Goal: Task Accomplishment & Management: Manage account settings

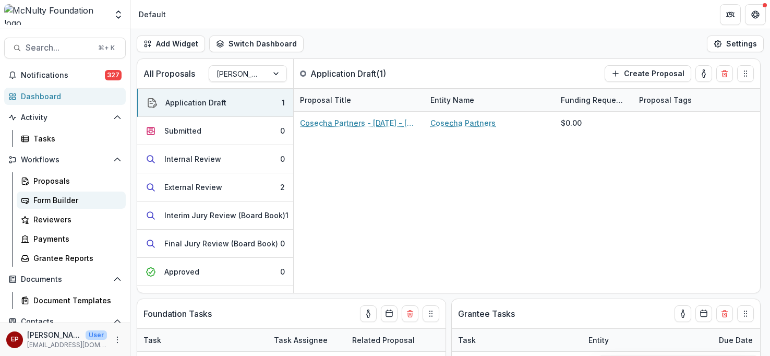
click at [48, 196] on div "Form Builder" at bounding box center [75, 200] width 84 height 11
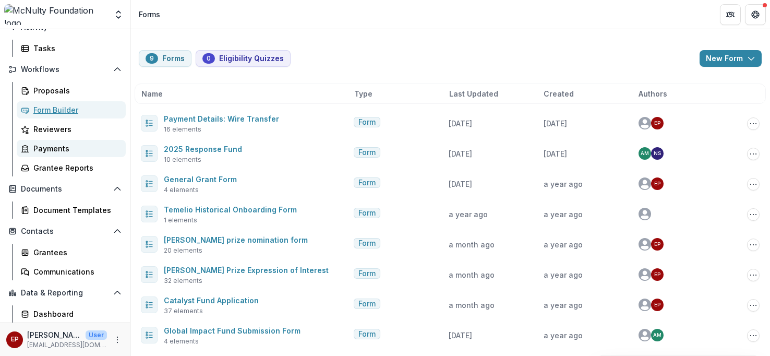
scroll to position [110, 0]
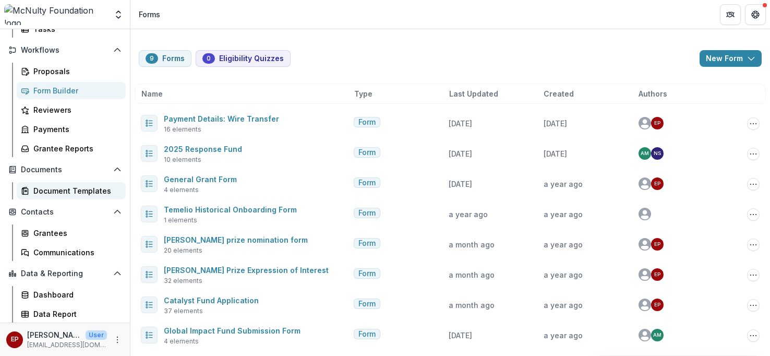
click at [75, 193] on div "Document Templates" at bounding box center [75, 190] width 84 height 11
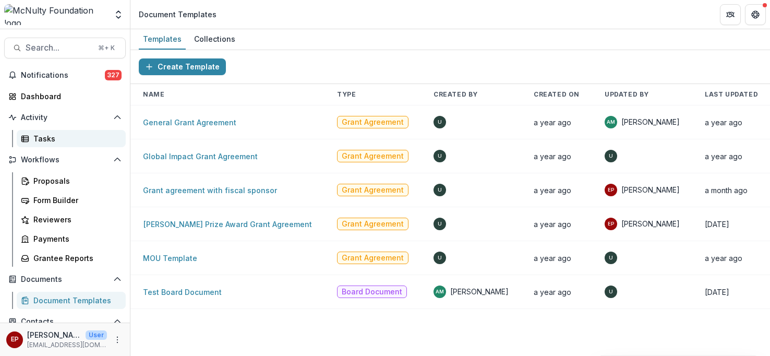
click at [71, 140] on div "Tasks" at bounding box center [75, 138] width 84 height 11
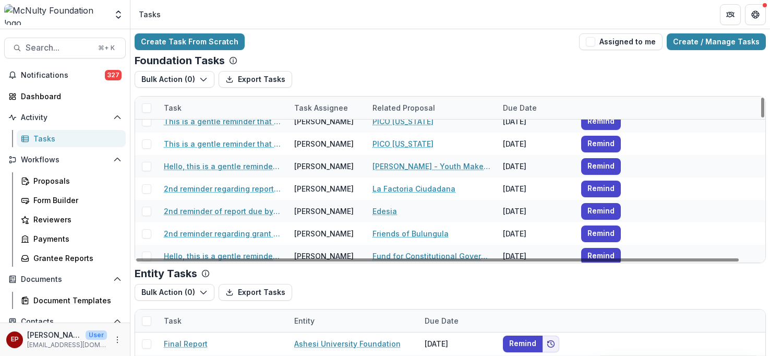
scroll to position [489, 0]
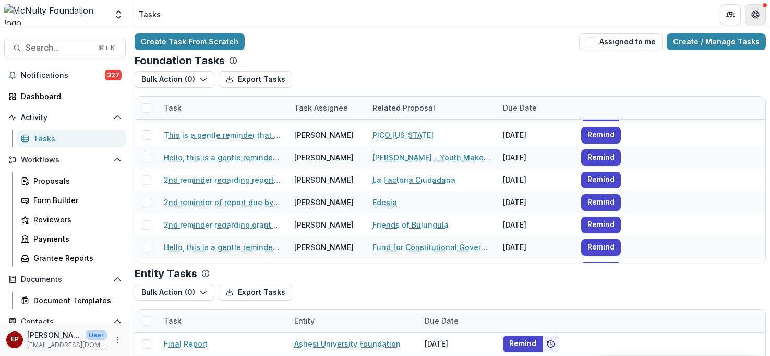
click at [759, 16] on icon "Get Help" at bounding box center [755, 14] width 8 height 8
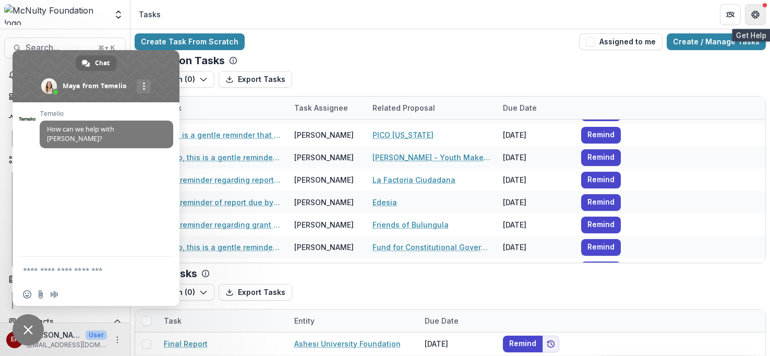
click at [759, 16] on icon "Get Help" at bounding box center [755, 14] width 8 height 8
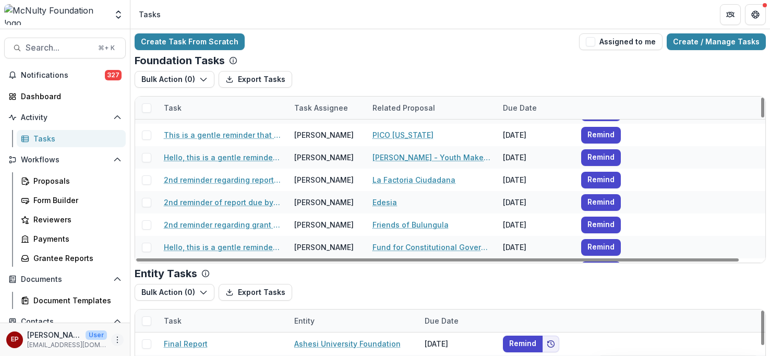
click at [114, 344] on button "More" at bounding box center [117, 339] width 13 height 13
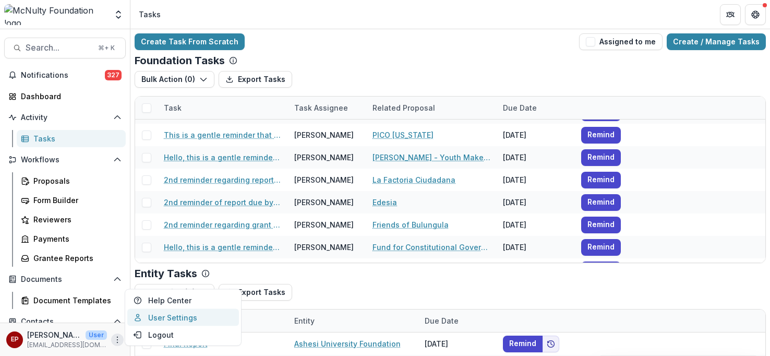
click at [165, 321] on link "User Settings" at bounding box center [183, 317] width 112 height 17
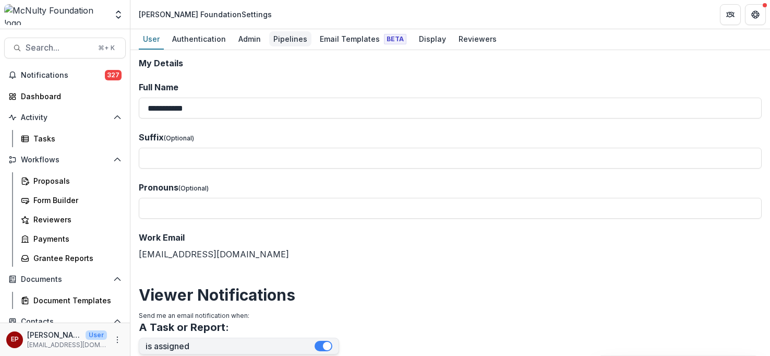
click at [295, 38] on div "Pipelines" at bounding box center [290, 38] width 42 height 15
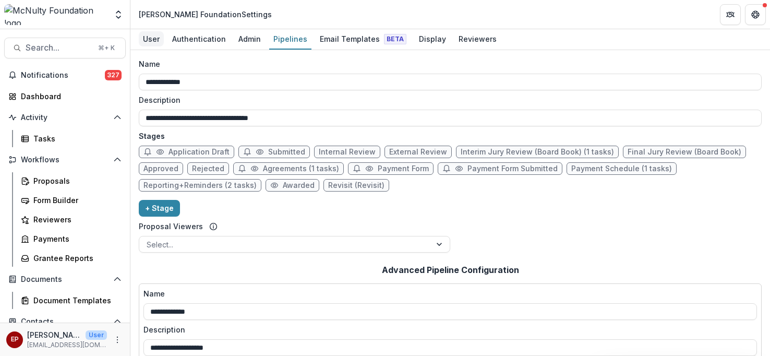
click at [155, 42] on div "User" at bounding box center [151, 38] width 25 height 15
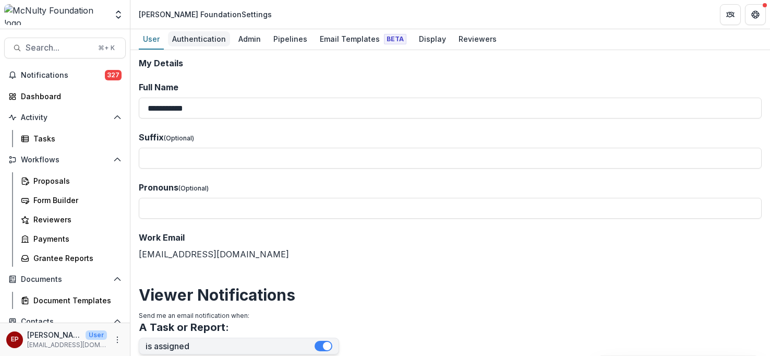
click at [200, 44] on div "Authentication" at bounding box center [199, 38] width 62 height 15
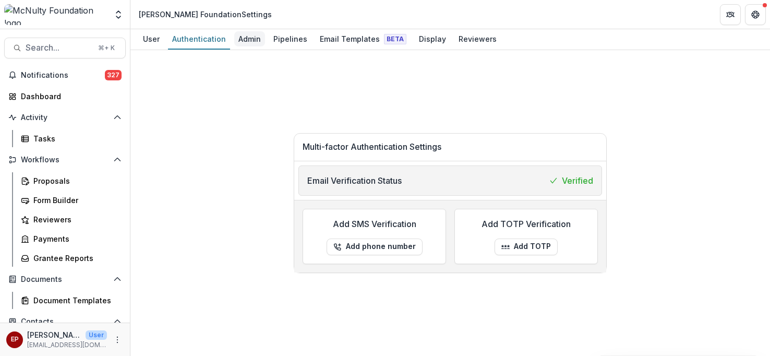
click at [234, 37] on div "Admin" at bounding box center [249, 38] width 31 height 15
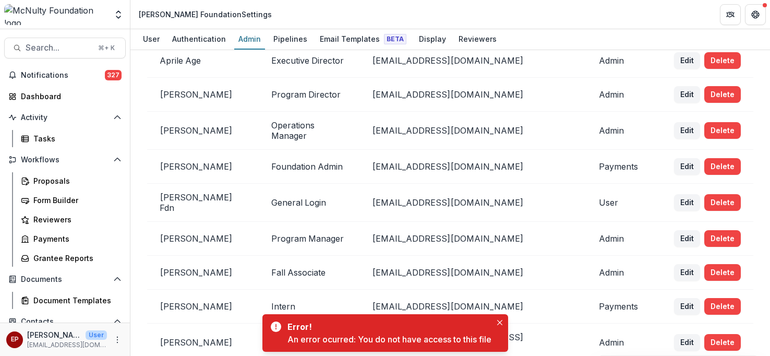
scroll to position [75, 0]
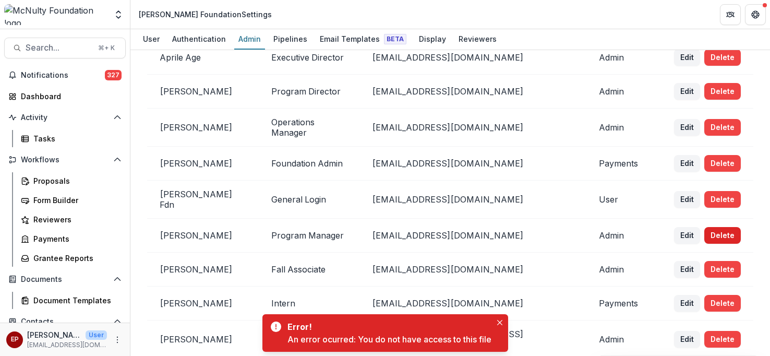
click at [708, 232] on button "Delete" at bounding box center [722, 235] width 37 height 17
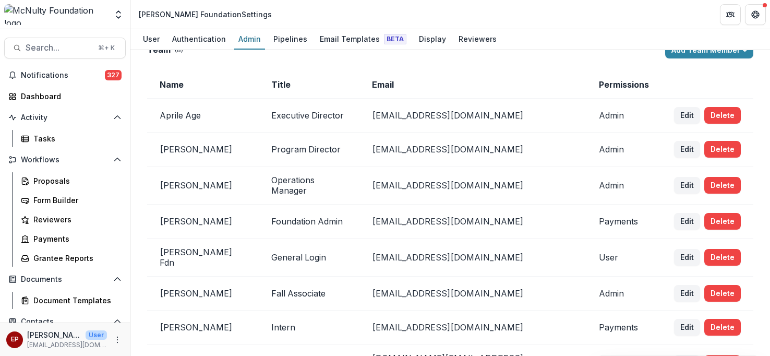
scroll to position [16, 0]
click at [149, 39] on div "User" at bounding box center [151, 38] width 25 height 15
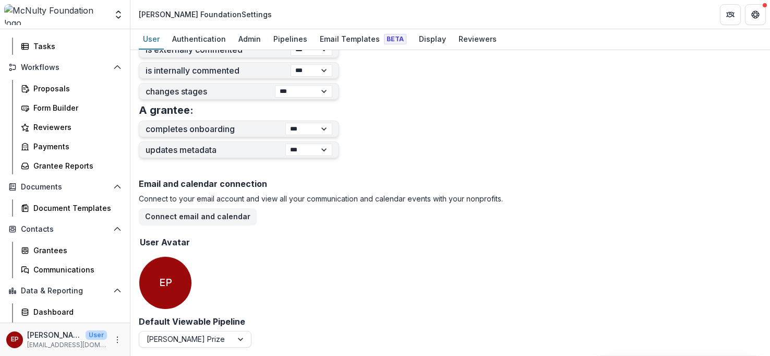
scroll to position [102, 0]
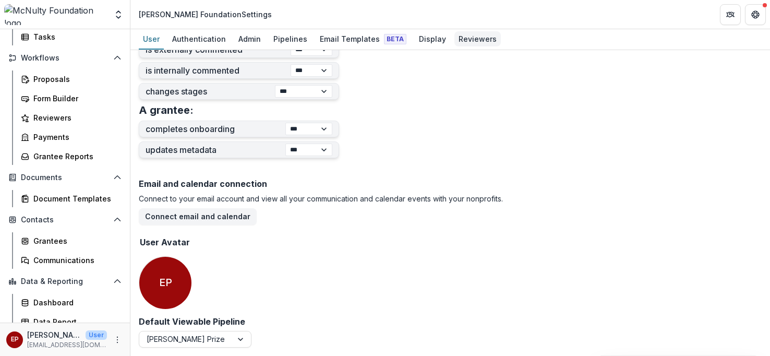
click at [468, 39] on div "Reviewers" at bounding box center [477, 38] width 46 height 15
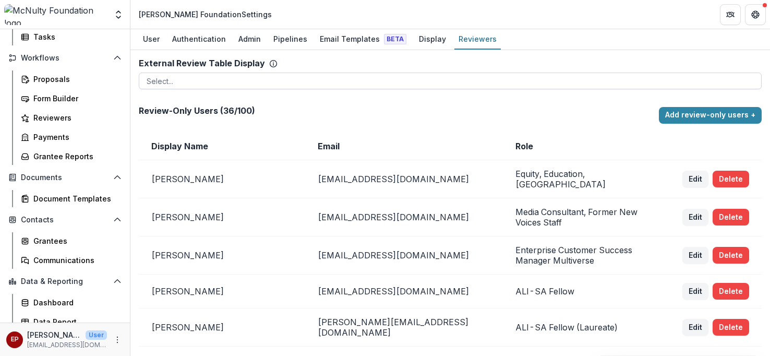
click at [363, 79] on div at bounding box center [450, 81] width 607 height 13
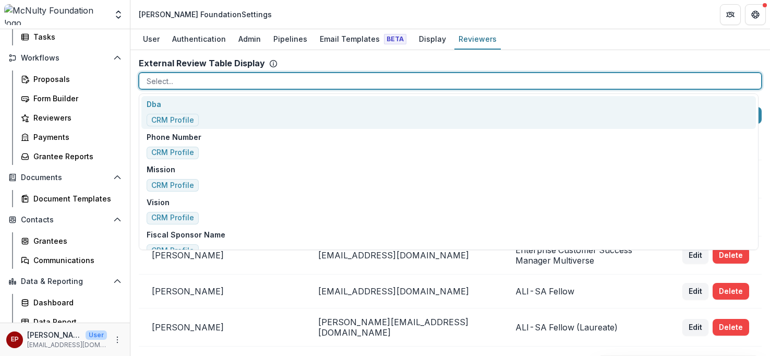
click at [363, 79] on div at bounding box center [450, 81] width 607 height 13
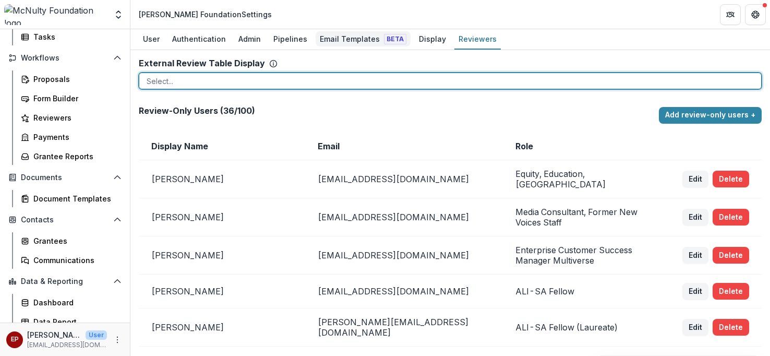
click at [346, 41] on div "Email Templates Beta" at bounding box center [363, 38] width 95 height 15
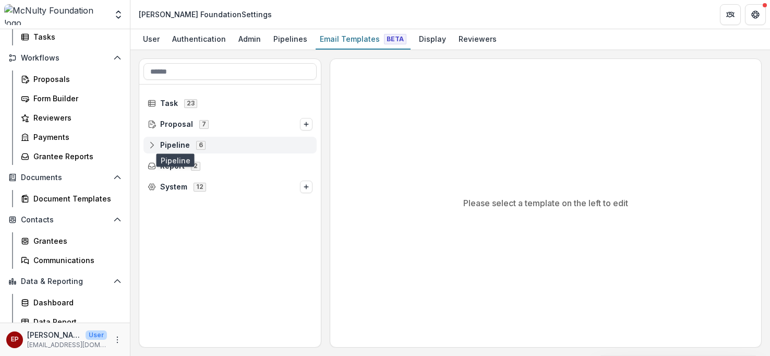
click at [179, 146] on span "Pipeline" at bounding box center [175, 145] width 30 height 9
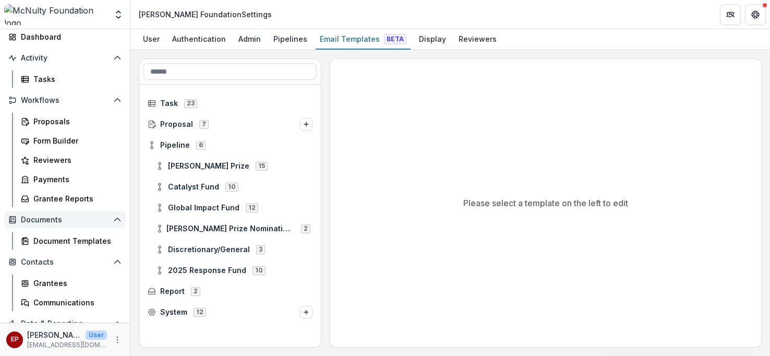
scroll to position [56, 0]
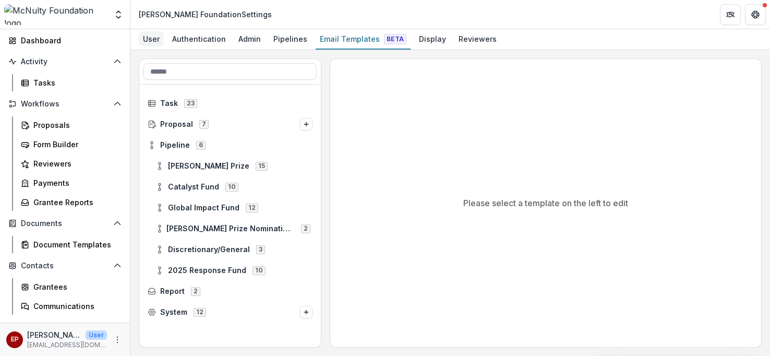
click at [148, 39] on div "User" at bounding box center [151, 38] width 25 height 15
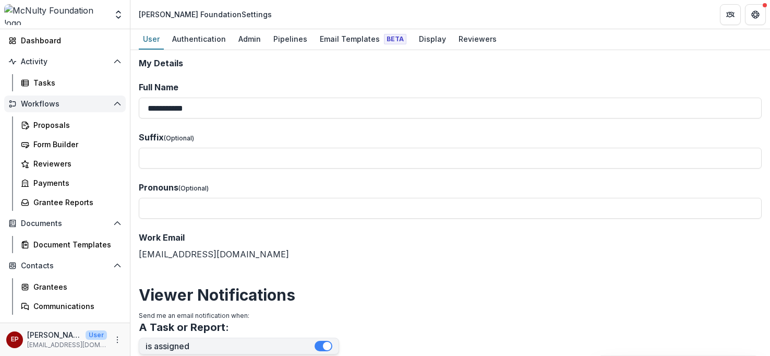
drag, startPoint x: 203, startPoint y: 106, endPoint x: 117, endPoint y: 105, distance: 86.1
click at [117, 105] on main "**********" at bounding box center [385, 192] width 770 height 327
type input "**********"
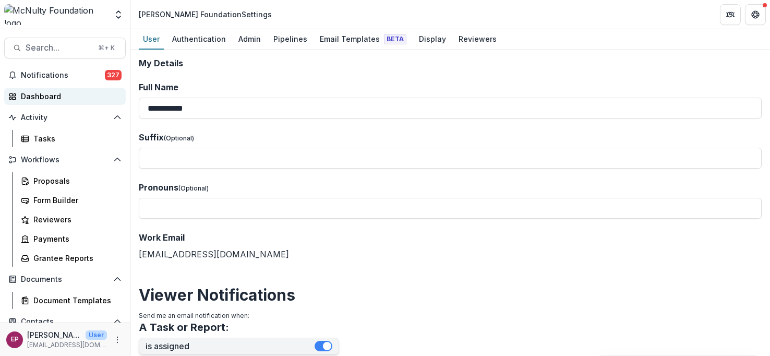
click at [66, 98] on div "Dashboard" at bounding box center [69, 96] width 97 height 11
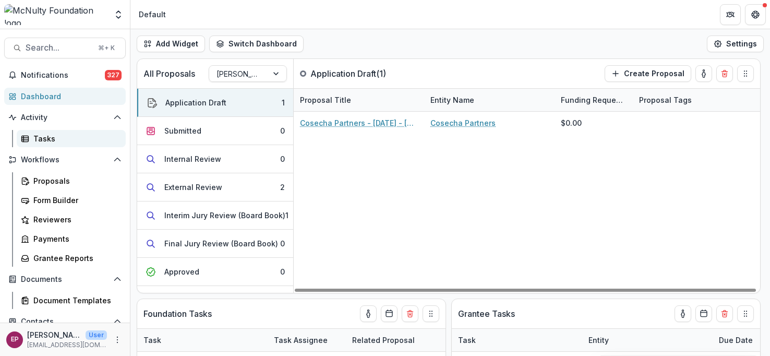
click at [58, 135] on div "Tasks" at bounding box center [75, 138] width 84 height 11
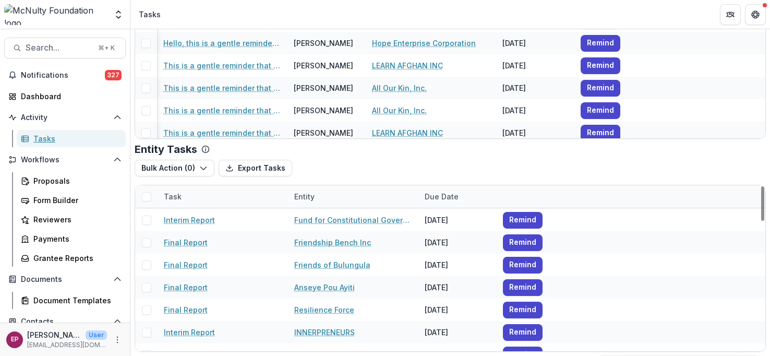
scroll to position [237, 0]
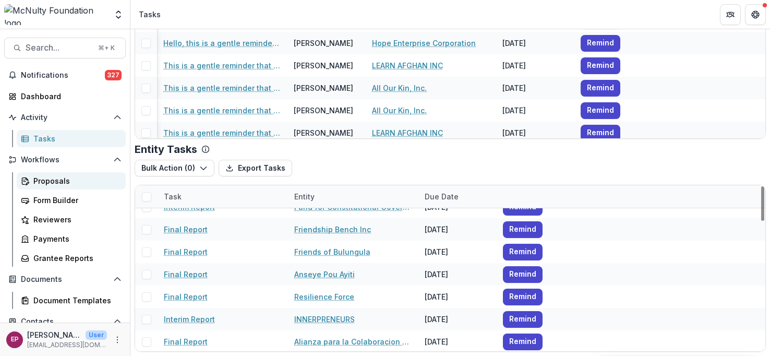
click at [71, 175] on div "Proposals" at bounding box center [75, 180] width 84 height 11
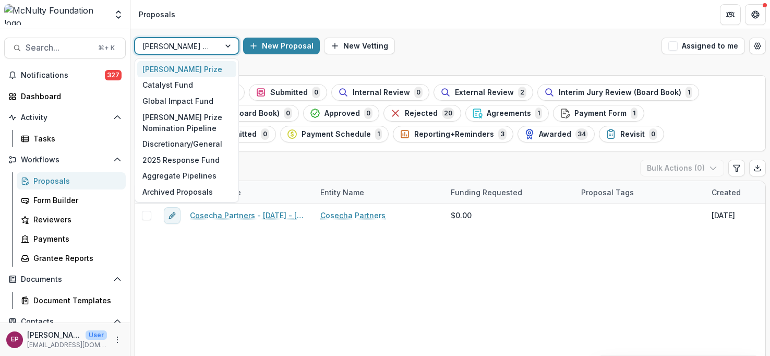
click at [220, 43] on div at bounding box center [229, 46] width 19 height 16
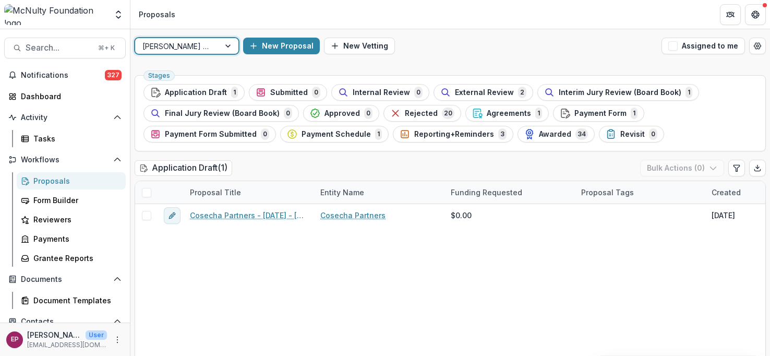
click at [220, 43] on div at bounding box center [229, 46] width 19 height 16
click at [479, 95] on span "External Review" at bounding box center [484, 92] width 59 height 9
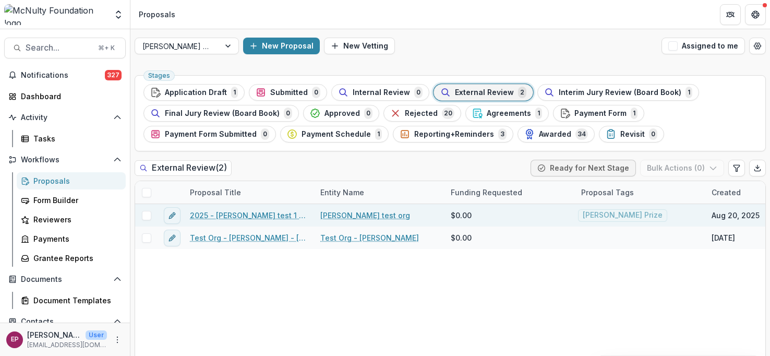
click at [295, 214] on link "2025 - esther test 1 - Mcnulty prize nomination form" at bounding box center [249, 215] width 118 height 11
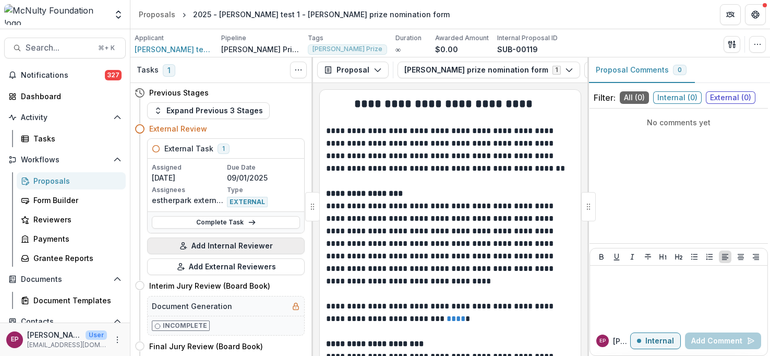
click at [203, 150] on h5 "External Task" at bounding box center [188, 148] width 49 height 11
drag, startPoint x: 236, startPoint y: 218, endPoint x: 398, endPoint y: 266, distance: 168.2
click at [236, 218] on link "Complete Task" at bounding box center [226, 222] width 148 height 13
click at [268, 220] on link "Complete Task" at bounding box center [226, 222] width 148 height 13
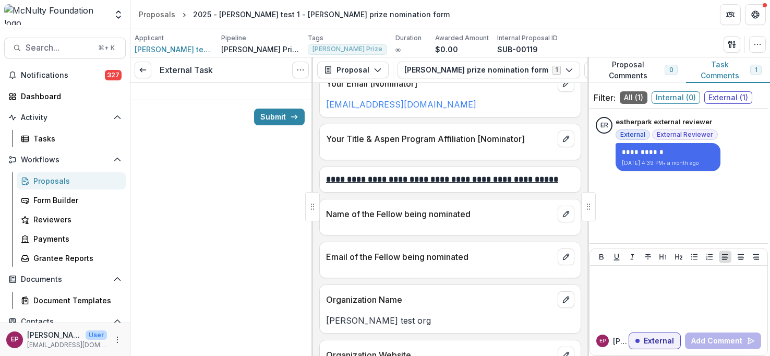
scroll to position [1014, 0]
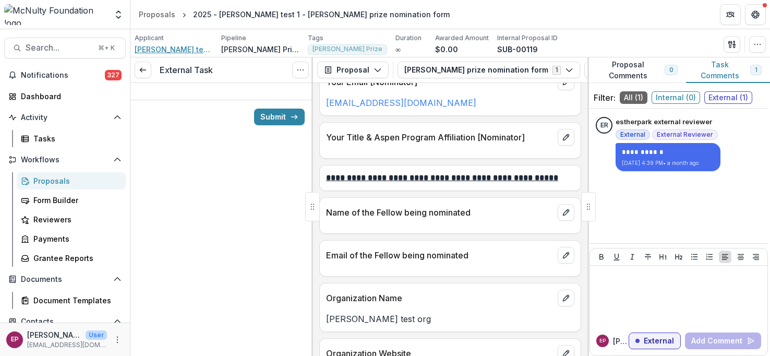
click at [153, 49] on span "[PERSON_NAME] test org" at bounding box center [174, 49] width 78 height 11
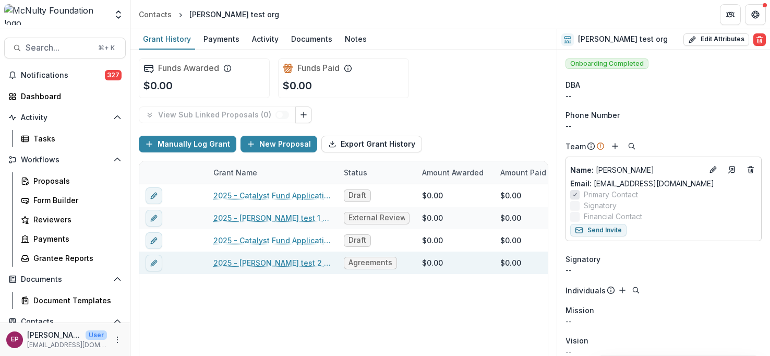
click at [288, 264] on link "2025 - esther park test 2 - 2025 McNulty Prize Application" at bounding box center [272, 262] width 118 height 11
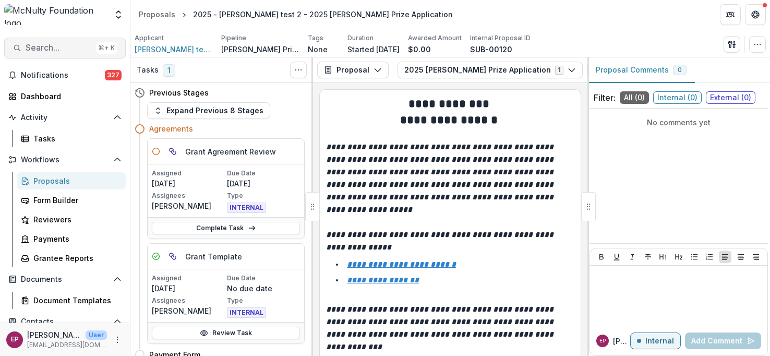
click at [68, 52] on span "Search..." at bounding box center [59, 48] width 66 height 10
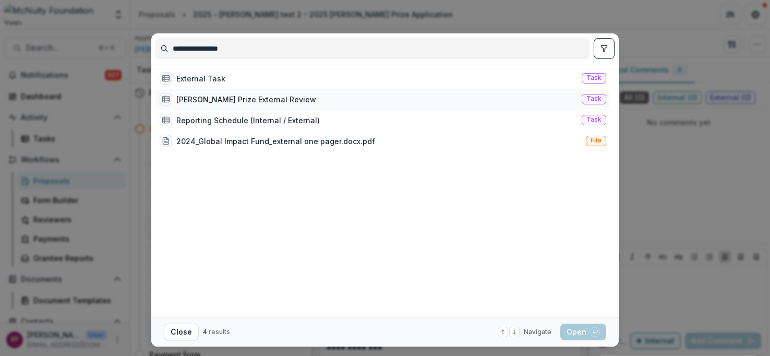
type input "**********"
click at [186, 91] on div "McNulty Prize External Review Task" at bounding box center [382, 99] width 455 height 21
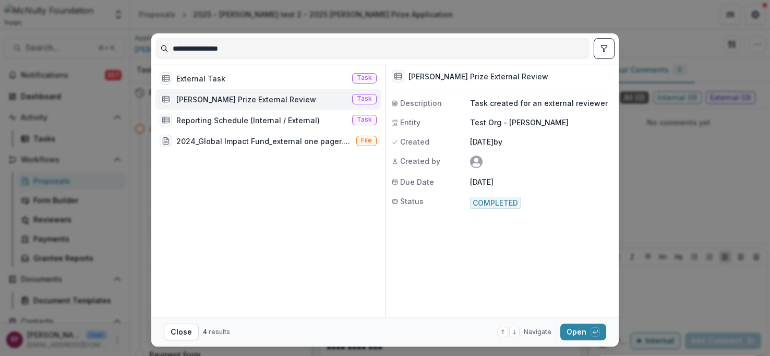
click at [186, 91] on div "McNulty Prize External Review Task" at bounding box center [267, 99] width 225 height 21
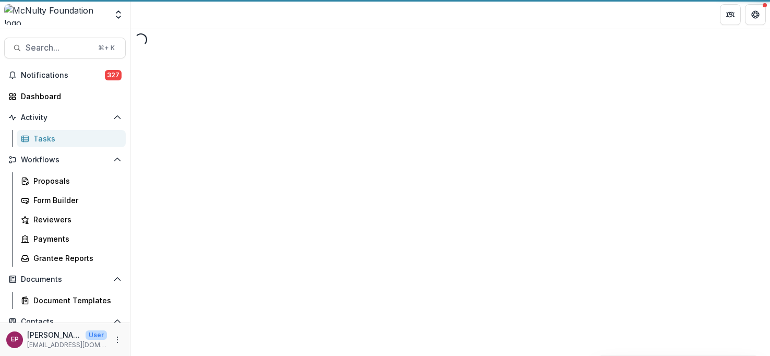
select select "********"
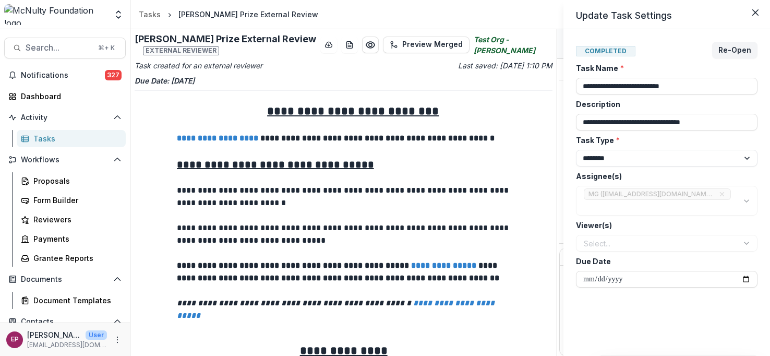
click at [151, 14] on div "**********" at bounding box center [385, 178] width 770 height 356
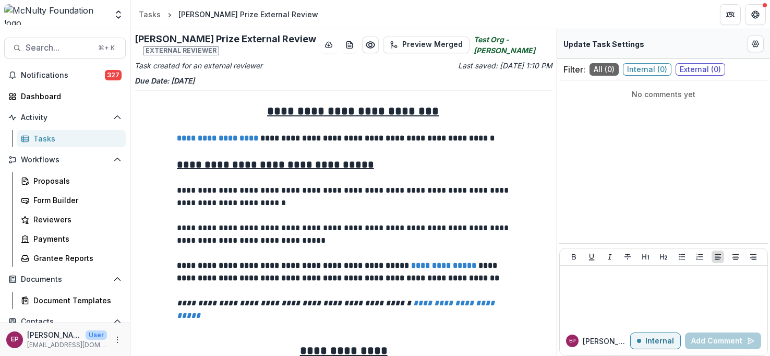
click at [151, 14] on div "Tasks" at bounding box center [150, 14] width 22 height 11
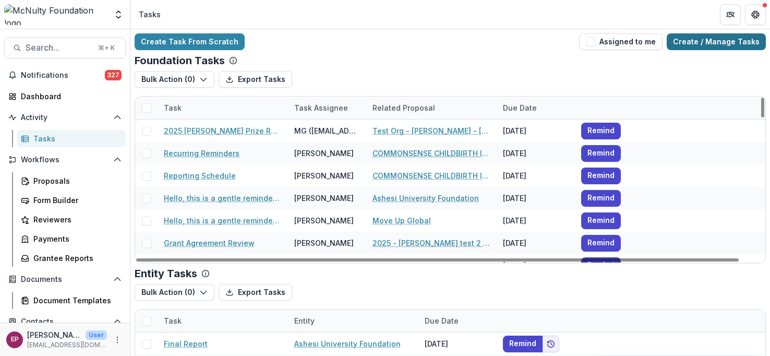
click at [724, 39] on link "Create / Manage Tasks" at bounding box center [716, 41] width 99 height 17
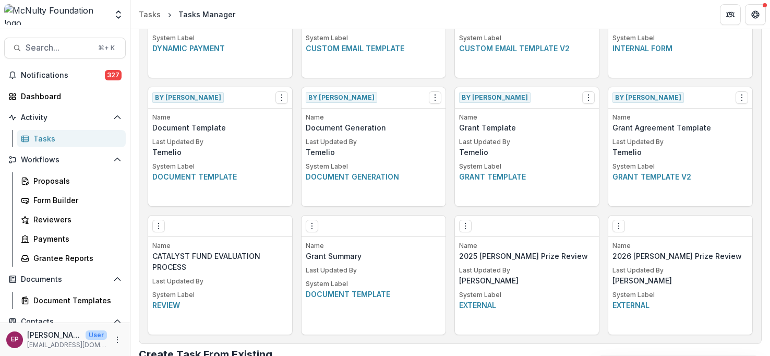
scroll to position [650, 0]
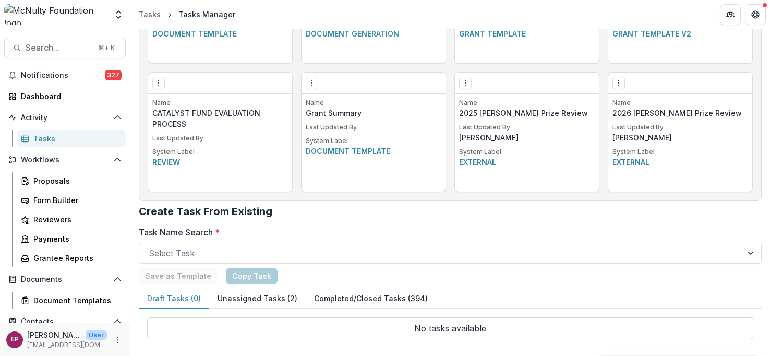
click at [676, 106] on p "Name" at bounding box center [680, 102] width 136 height 9
click at [650, 130] on p "Last Updated By" at bounding box center [680, 127] width 136 height 9
click at [644, 159] on p "External" at bounding box center [680, 162] width 136 height 11
click at [619, 80] on icon "Options" at bounding box center [619, 83] width 8 height 8
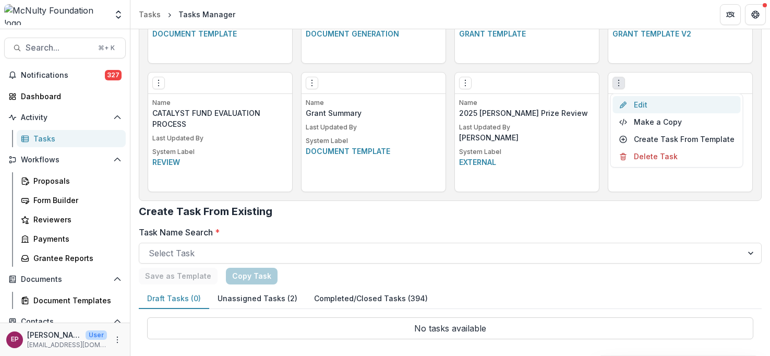
click at [648, 104] on link "Edit" at bounding box center [677, 104] width 128 height 17
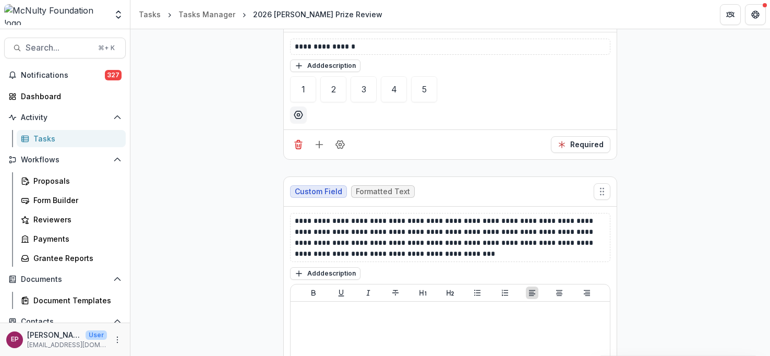
scroll to position [1777, 0]
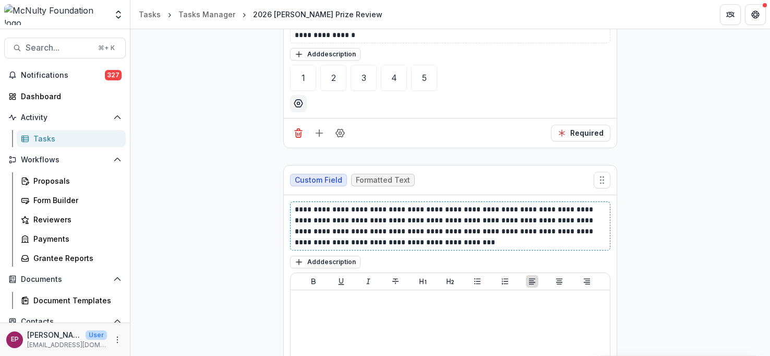
click at [310, 239] on p "**********" at bounding box center [450, 226] width 311 height 44
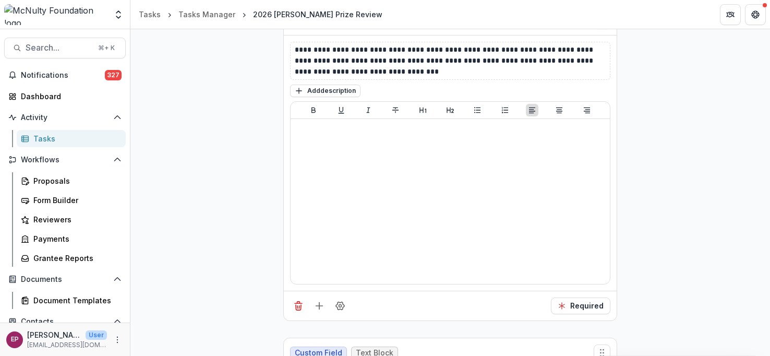
scroll to position [0, 0]
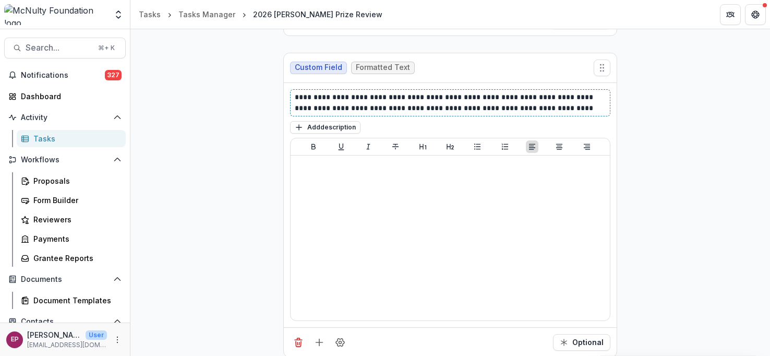
click at [415, 93] on p "**********" at bounding box center [450, 103] width 311 height 22
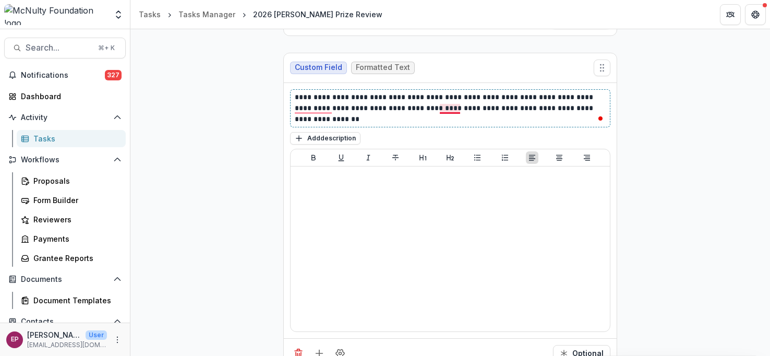
click at [441, 92] on p "**********" at bounding box center [450, 108] width 311 height 33
click at [481, 96] on p "**********" at bounding box center [450, 108] width 311 height 33
click at [478, 93] on p "**********" at bounding box center [450, 108] width 311 height 33
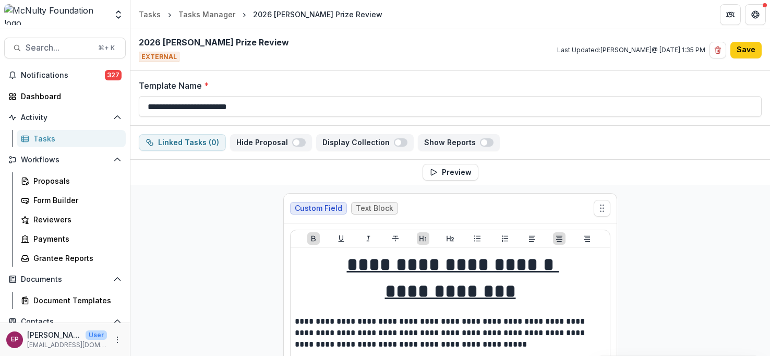
scroll to position [4349, 0]
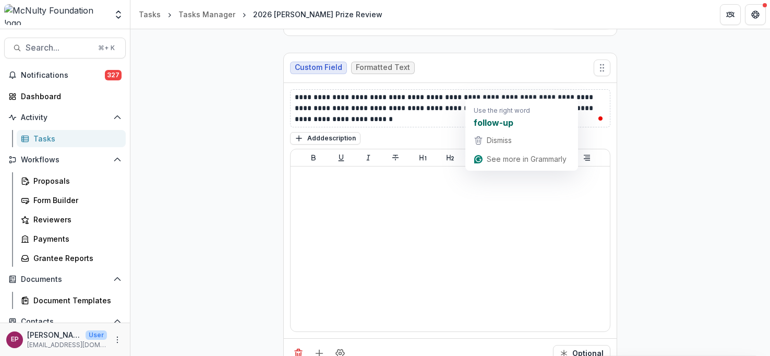
click at [496, 93] on p "**********" at bounding box center [450, 108] width 311 height 33
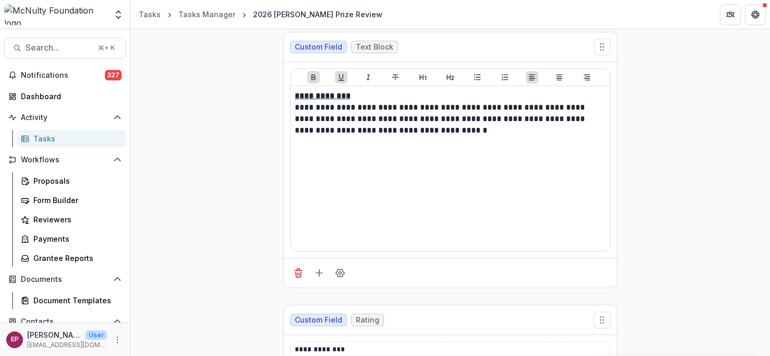
scroll to position [3819, 0]
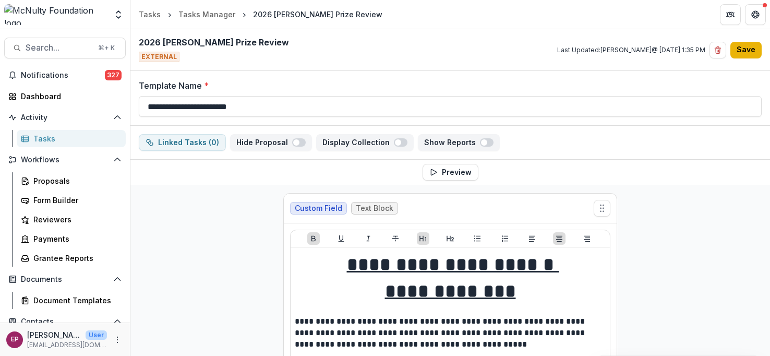
click at [745, 52] on button "Save" at bounding box center [745, 50] width 31 height 17
